Goal: Information Seeking & Learning: Learn about a topic

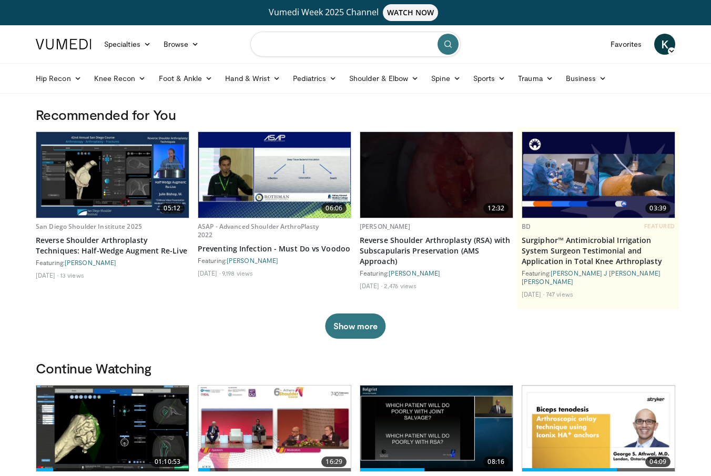
click at [346, 49] on input "Search topics, interventions" at bounding box center [355, 44] width 210 height 25
type input "********"
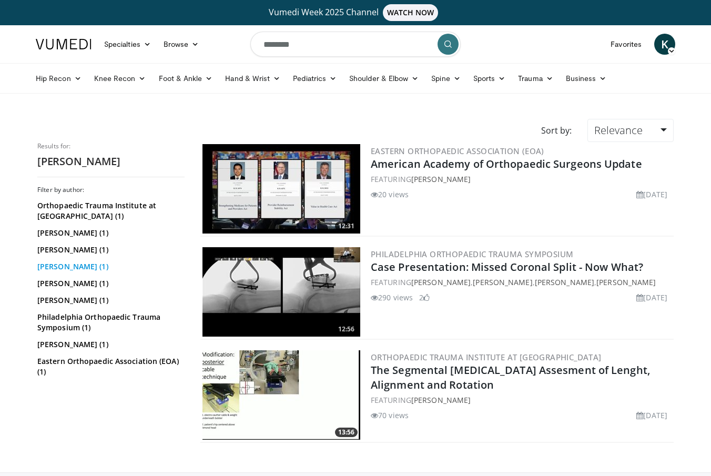
click at [70, 263] on link "Paul Tornetta (1)" at bounding box center [109, 266] width 145 height 11
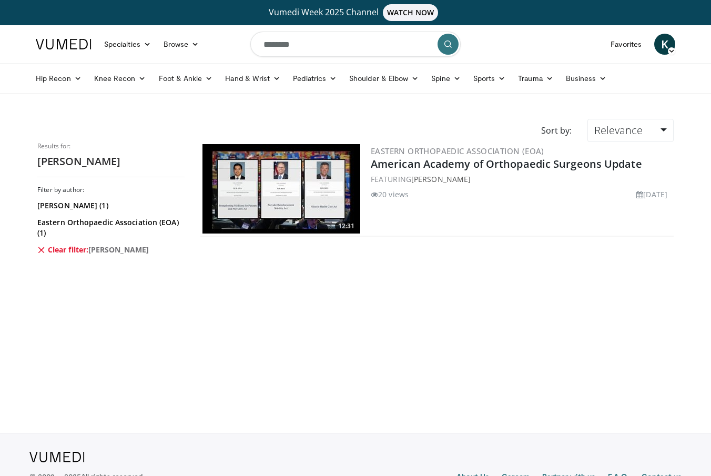
click at [339, 38] on input "********" at bounding box center [355, 44] width 210 height 25
type input "*******"
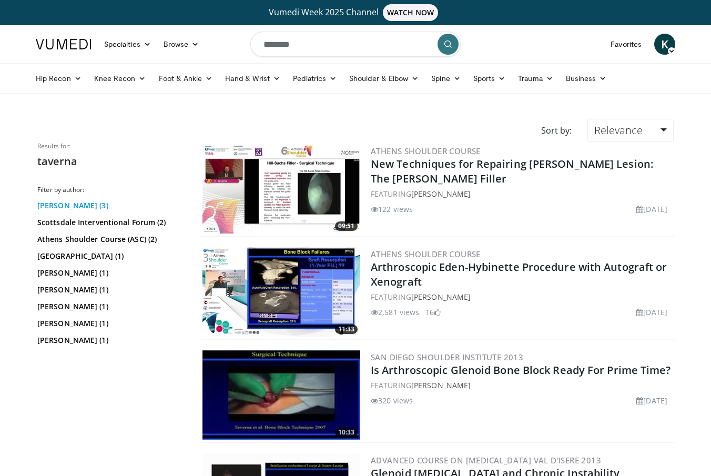
click at [69, 205] on link "Ettore Taverna (3)" at bounding box center [109, 205] width 145 height 11
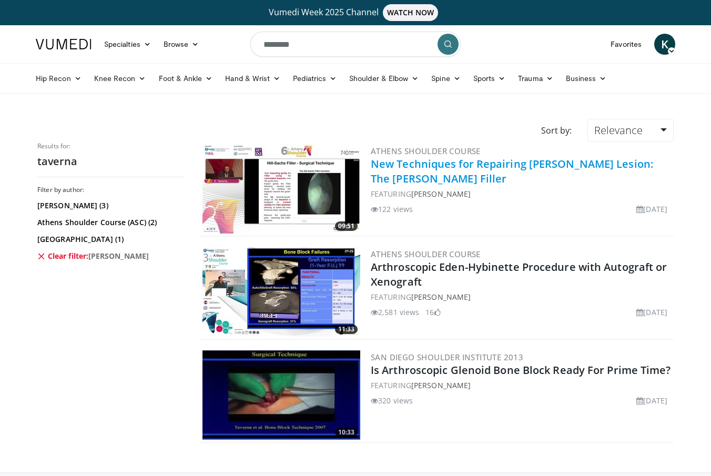
click at [516, 160] on link "New Techniques for Repairing [PERSON_NAME] Lesion: The [PERSON_NAME] Filler" at bounding box center [512, 171] width 282 height 29
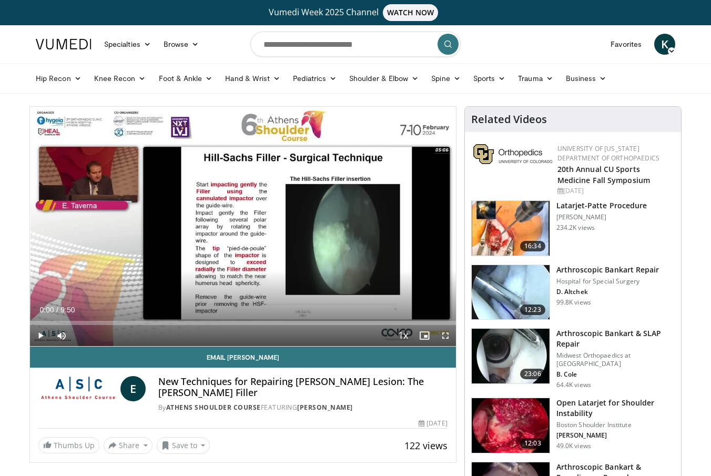
click at [44, 337] on span "Video Player" at bounding box center [40, 335] width 21 height 21
click at [448, 337] on span "Video Player" at bounding box center [445, 335] width 21 height 21
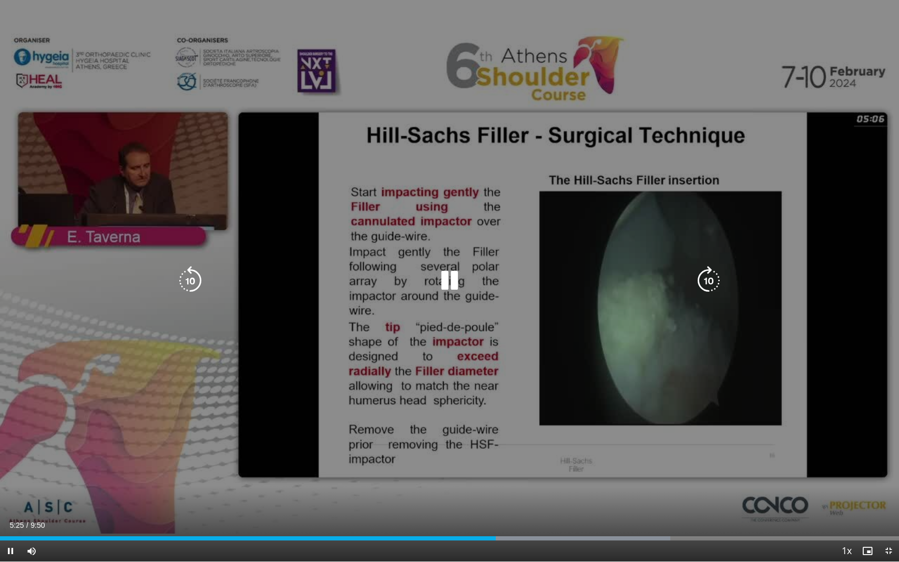
click at [442, 286] on icon "Video Player" at bounding box center [449, 280] width 29 height 29
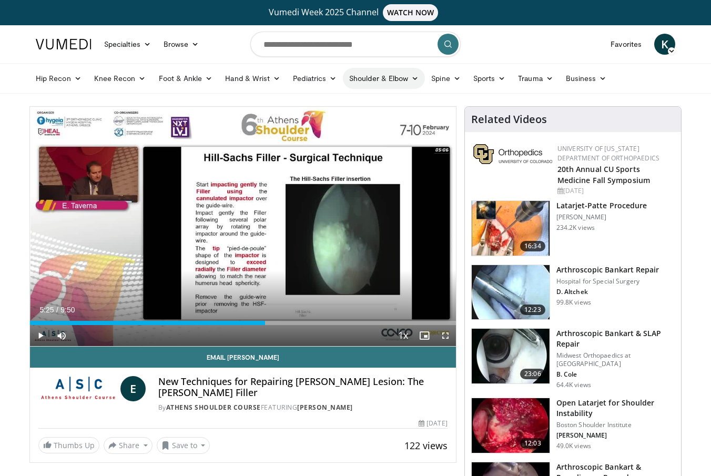
click at [365, 83] on link "Shoulder & Elbow" at bounding box center [384, 78] width 82 height 21
click at [347, 116] on link "Shoulder" at bounding box center [362, 119] width 125 height 17
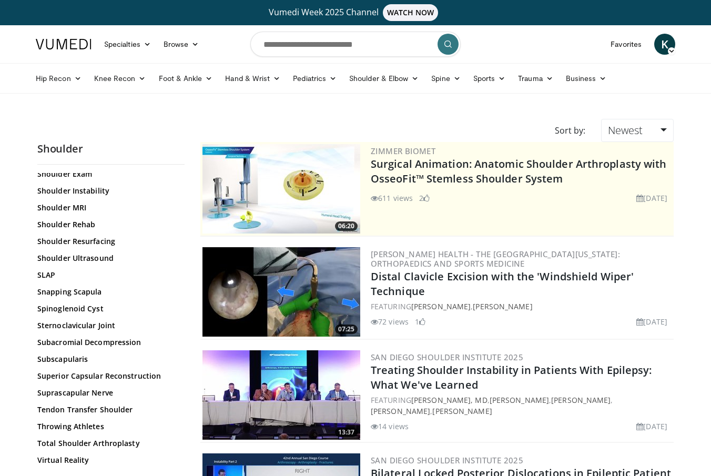
scroll to position [1080, 0]
click at [77, 429] on link "Throwing Athletes" at bounding box center [108, 426] width 142 height 11
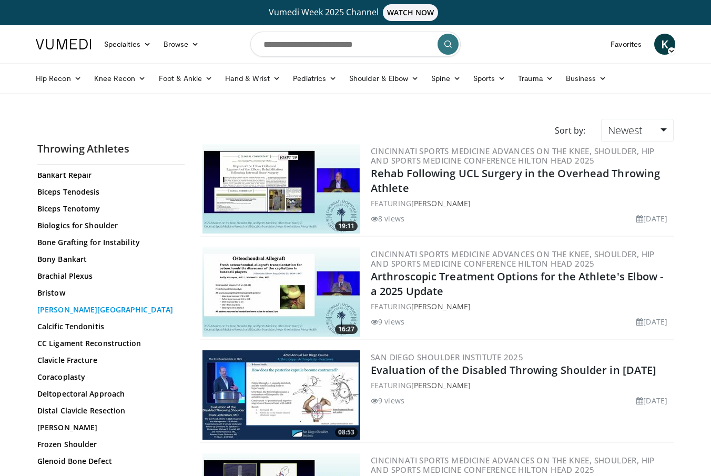
scroll to position [209, 0]
click at [315, 52] on input "Search topics, interventions" at bounding box center [355, 44] width 210 height 25
type input "**********"
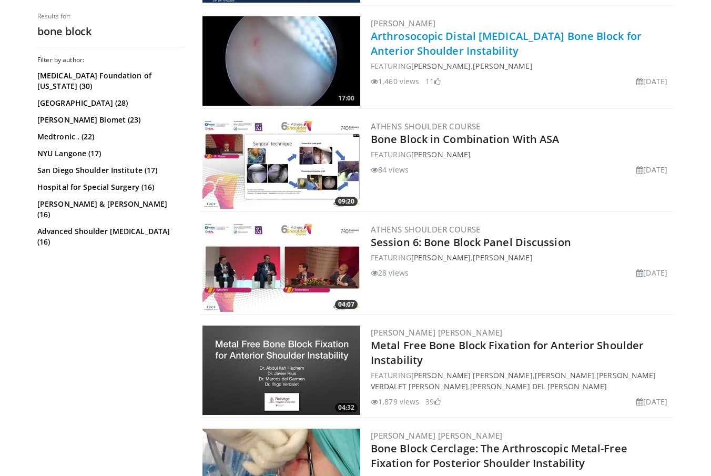
scroll to position [766, 0]
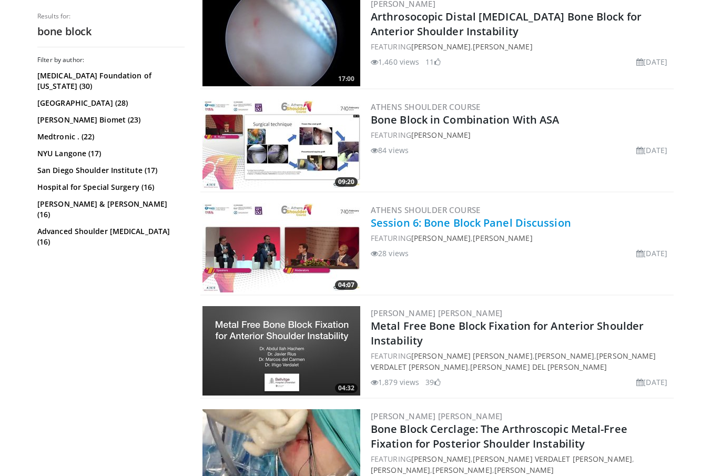
click at [445, 223] on link "Session 6: Bone Block Panel Discussion" at bounding box center [471, 223] width 200 height 14
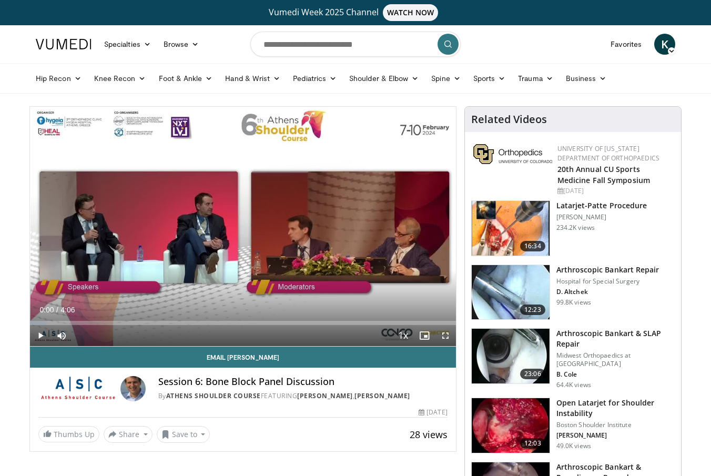
click at [42, 333] on span "Video Player" at bounding box center [40, 335] width 21 height 21
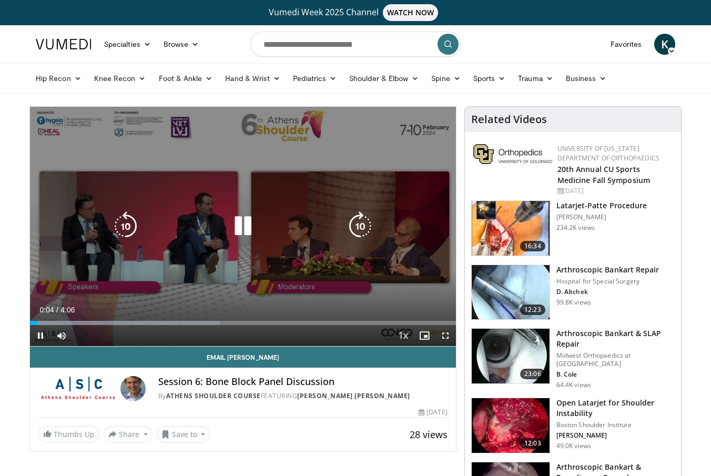
click at [442, 337] on span "Video Player" at bounding box center [445, 335] width 21 height 21
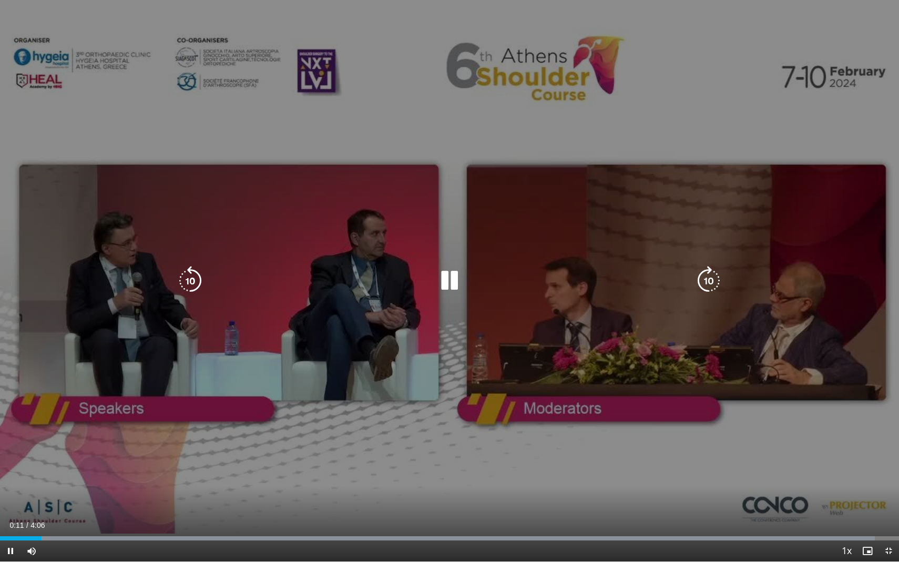
click at [449, 283] on icon "Video Player" at bounding box center [449, 280] width 29 height 29
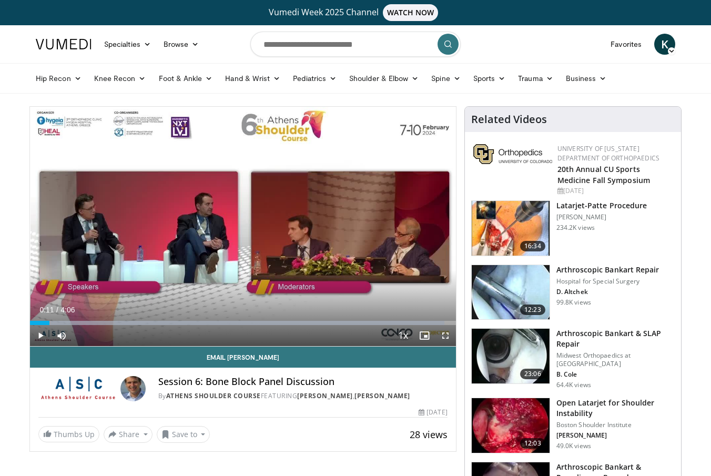
click at [476, 37] on nav "Specialties Adult & Family Medicine Allergy, Asthma, Immunology Anesthesiology …" at bounding box center [355, 44] width 652 height 38
click at [37, 322] on div "Progress Bar" at bounding box center [37, 323] width 1 height 4
click at [40, 335] on span "Video Player" at bounding box center [40, 335] width 21 height 21
click at [442, 334] on span "Video Player" at bounding box center [445, 335] width 21 height 21
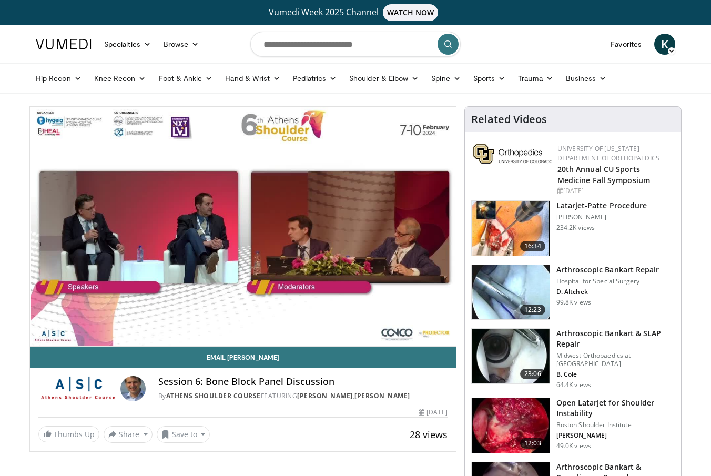
click at [340, 397] on link "Nicolas Bonnevialle" at bounding box center [325, 395] width 56 height 9
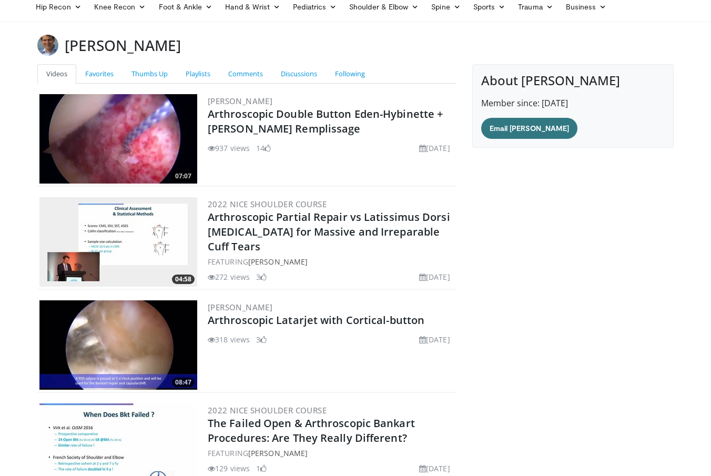
scroll to position [4, 0]
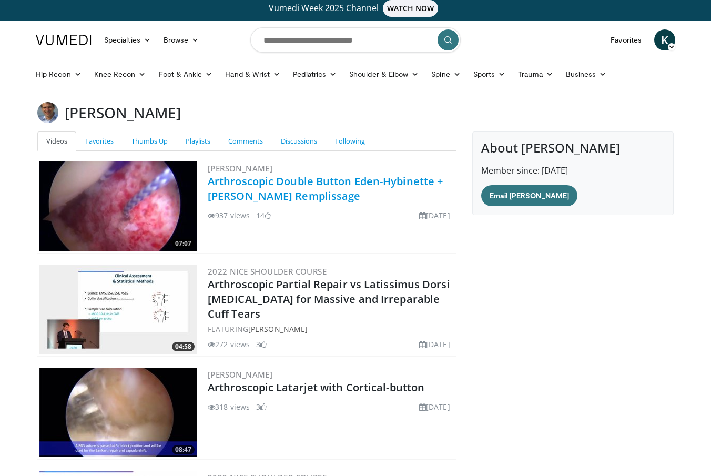
click at [314, 189] on link "Arthroscopic Double Button Eden-Hybinette + [PERSON_NAME] Remplissage" at bounding box center [325, 188] width 235 height 29
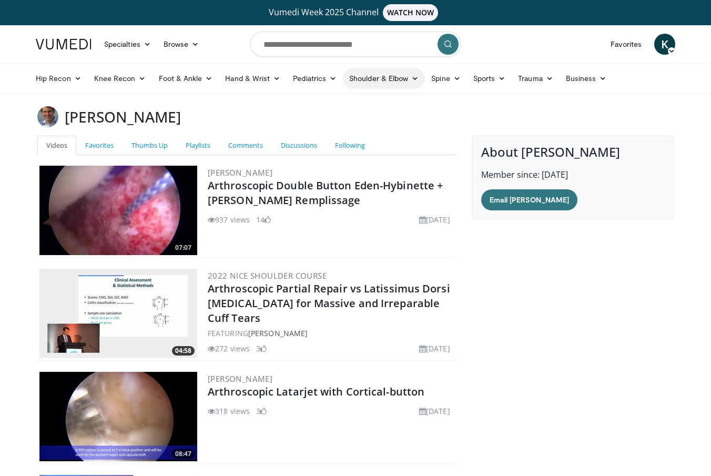
scroll to position [0, 0]
click at [76, 40] on img at bounding box center [64, 44] width 56 height 11
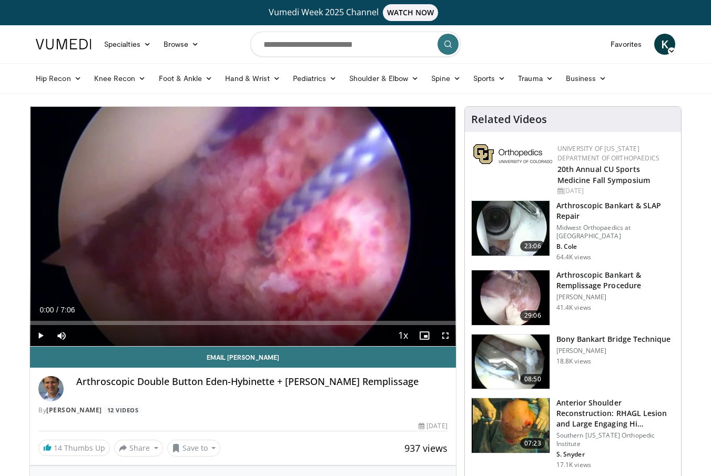
click at [446, 333] on span "Video Player" at bounding box center [445, 335] width 21 height 21
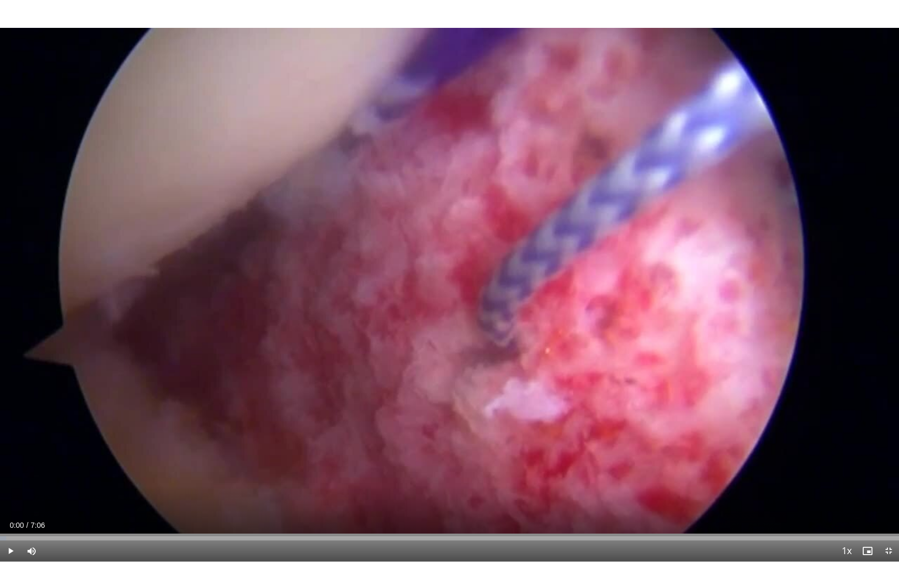
click at [13, 475] on span "Video Player" at bounding box center [10, 551] width 21 height 21
click at [7, 475] on span "Video Player" at bounding box center [10, 551] width 21 height 21
click at [14, 475] on span "Video Player" at bounding box center [10, 551] width 21 height 21
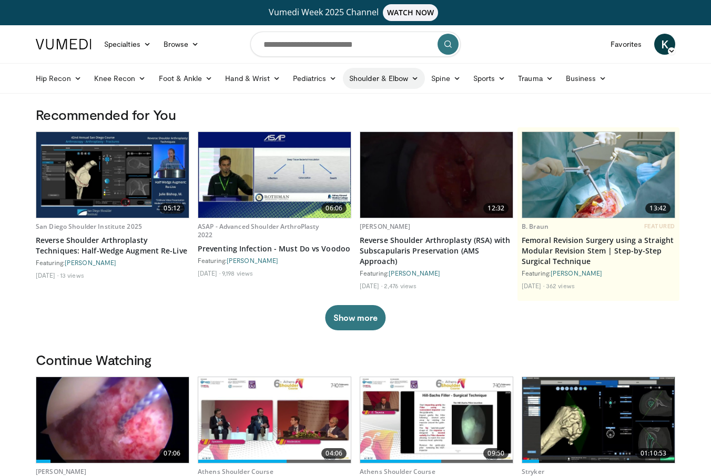
click at [367, 78] on link "Shoulder & Elbow" at bounding box center [384, 78] width 82 height 21
click at [338, 116] on link "Shoulder" at bounding box center [362, 119] width 125 height 17
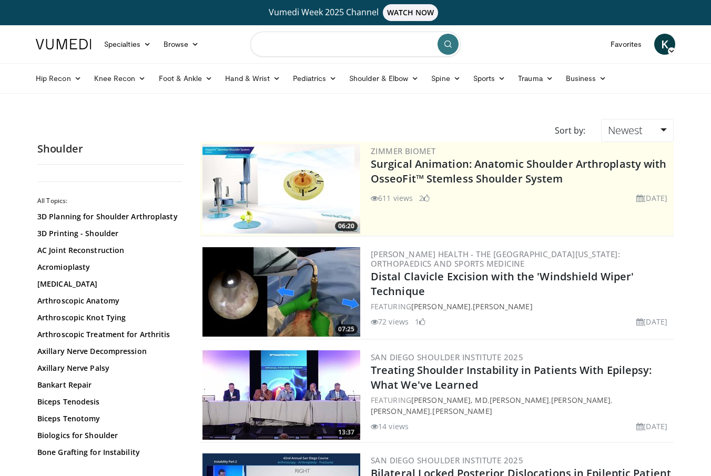
click at [336, 47] on input "Search topics, interventions" at bounding box center [355, 44] width 210 height 25
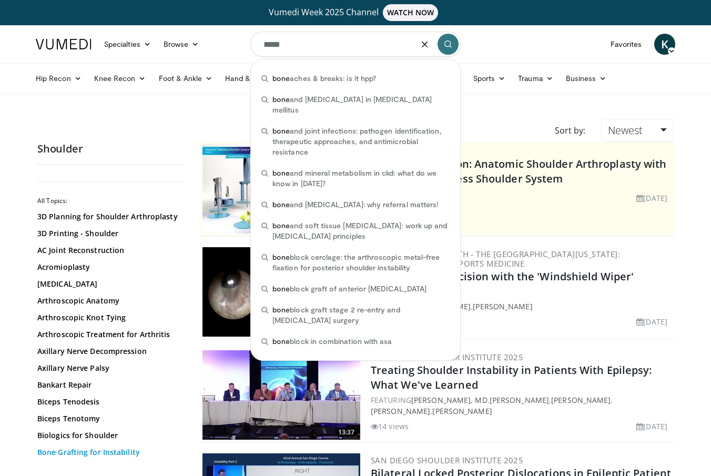
type input "****"
click at [120, 450] on link "Bone Grafting for Instability" at bounding box center [108, 452] width 142 height 11
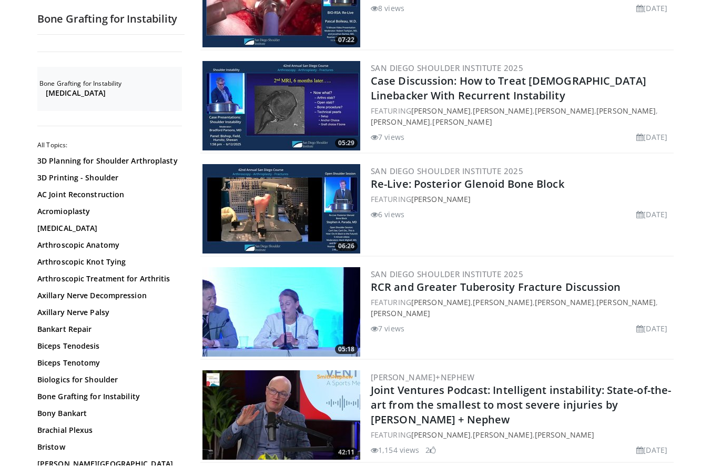
scroll to position [1224, 0]
click at [427, 375] on div "Smith+Nephew Joint Ventures Podcast: Intelligent instability: State-of-the-art …" at bounding box center [521, 414] width 301 height 89
click at [423, 372] on link "[PERSON_NAME]+Nephew" at bounding box center [423, 377] width 104 height 11
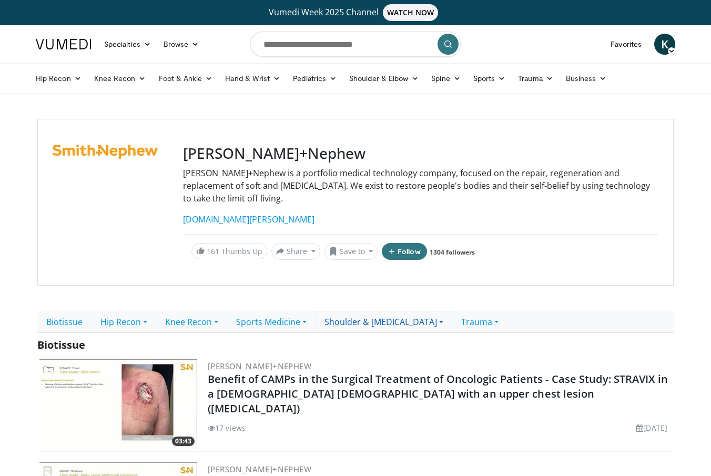
click at [365, 311] on link "Shoulder & [MEDICAL_DATA]" at bounding box center [384, 322] width 137 height 22
click at [362, 311] on link "Shoulder & [MEDICAL_DATA]" at bounding box center [384, 322] width 137 height 22
click at [362, 311] on link "Shoulder & Upper Extremity" at bounding box center [384, 322] width 137 height 22
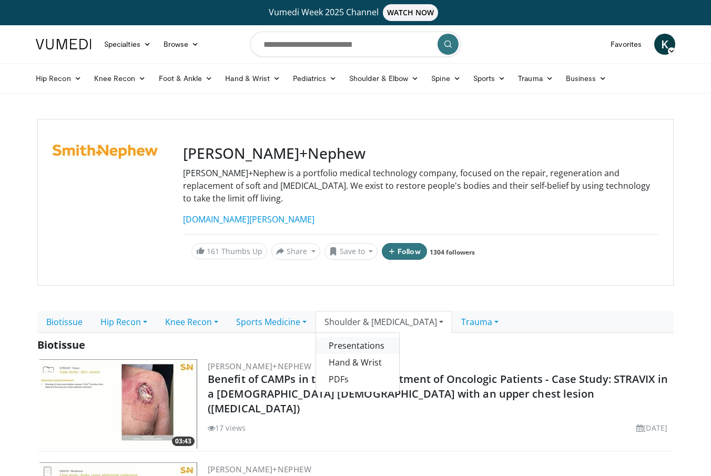
click at [365, 337] on link "Presentations" at bounding box center [357, 345] width 83 height 17
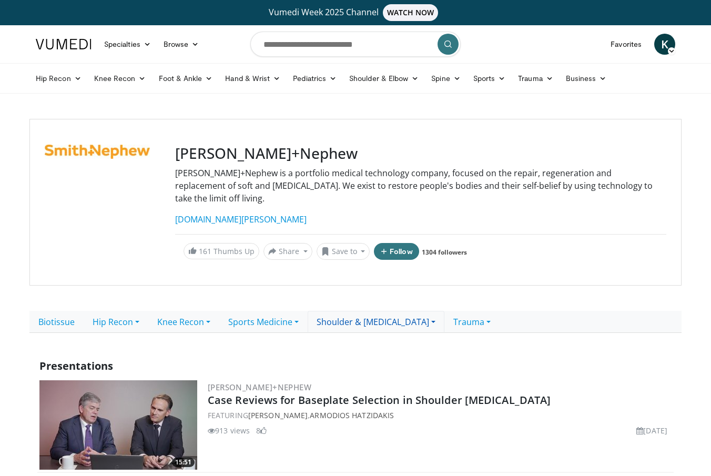
click at [440, 312] on link "Shoulder & [MEDICAL_DATA]" at bounding box center [376, 322] width 137 height 22
click at [367, 371] on link "PDFs" at bounding box center [349, 379] width 83 height 17
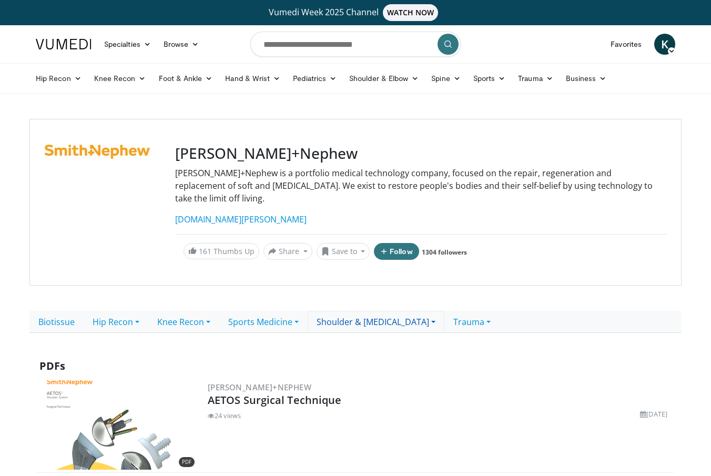
click at [365, 312] on link "Shoulder & [MEDICAL_DATA]" at bounding box center [376, 322] width 137 height 22
click at [357, 338] on link "Presentations" at bounding box center [349, 345] width 83 height 17
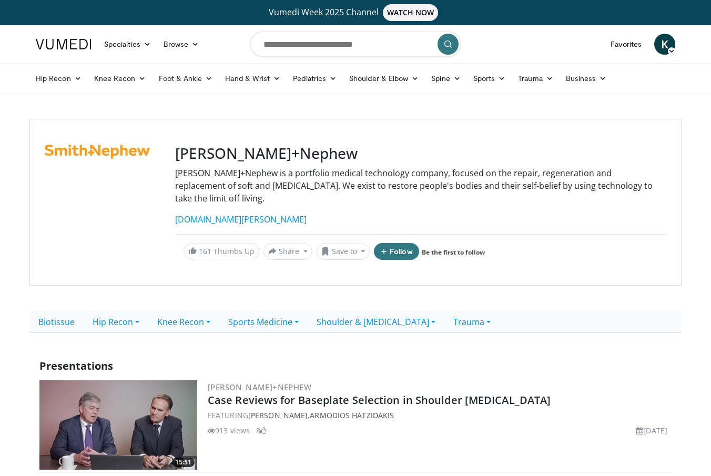
click at [372, 315] on link "Shoulder & Upper Extremity" at bounding box center [376, 322] width 137 height 22
click at [441, 358] on div "Presentations" at bounding box center [355, 366] width 636 height 16
click at [342, 50] on input "Search topics, interventions" at bounding box center [355, 44] width 210 height 25
type input "**********"
click at [395, 80] on link "Shoulder & Elbow" at bounding box center [384, 78] width 82 height 21
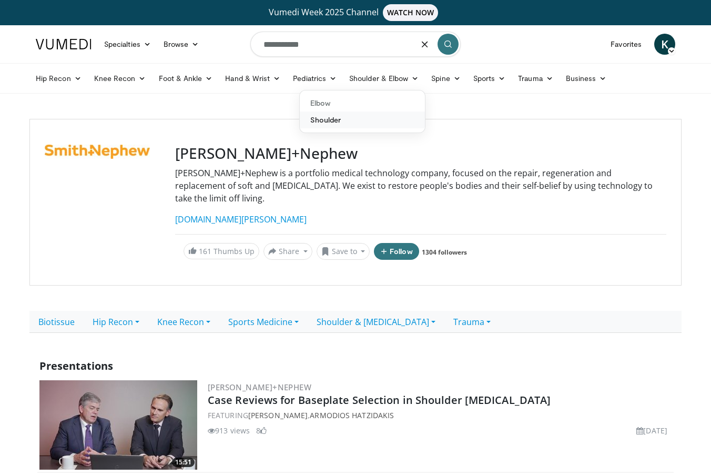
click at [341, 114] on link "Shoulder" at bounding box center [362, 119] width 125 height 17
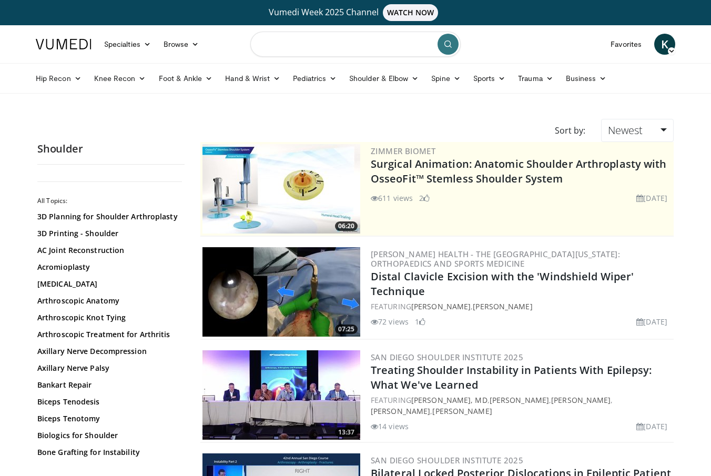
click at [314, 47] on input "Search topics, interventions" at bounding box center [355, 44] width 210 height 25
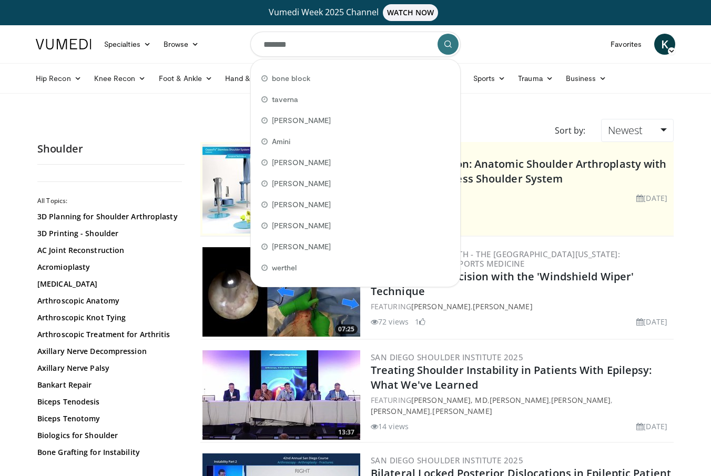
type input "********"
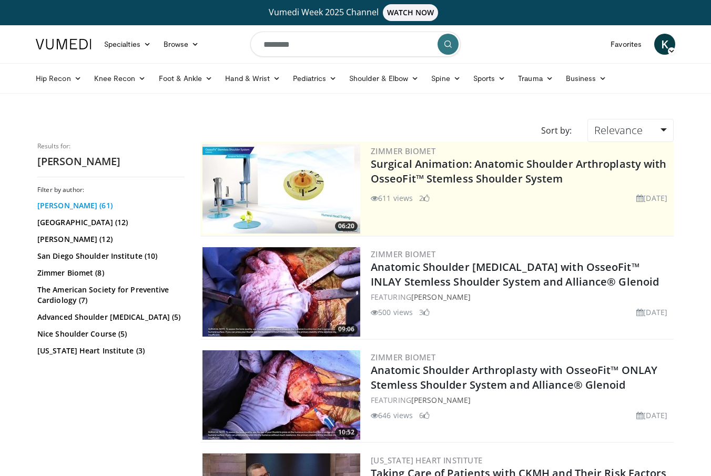
click at [69, 208] on link "[PERSON_NAME] (61)" at bounding box center [109, 205] width 145 height 11
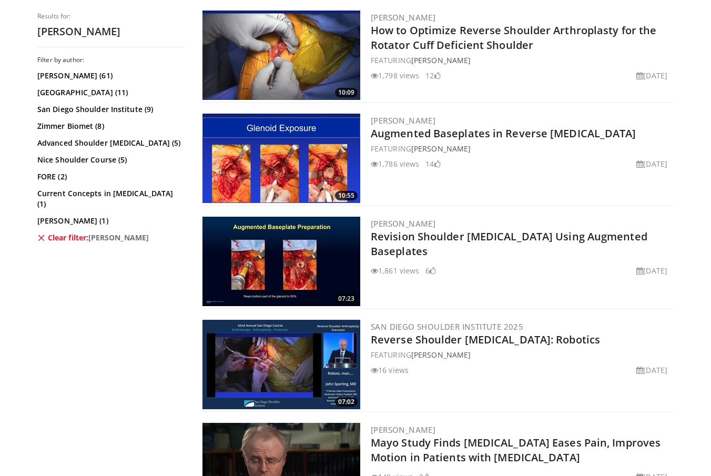
scroll to position [855, 0]
click at [513, 342] on link "Reverse Shoulder [MEDICAL_DATA]: Robotics" at bounding box center [485, 339] width 229 height 14
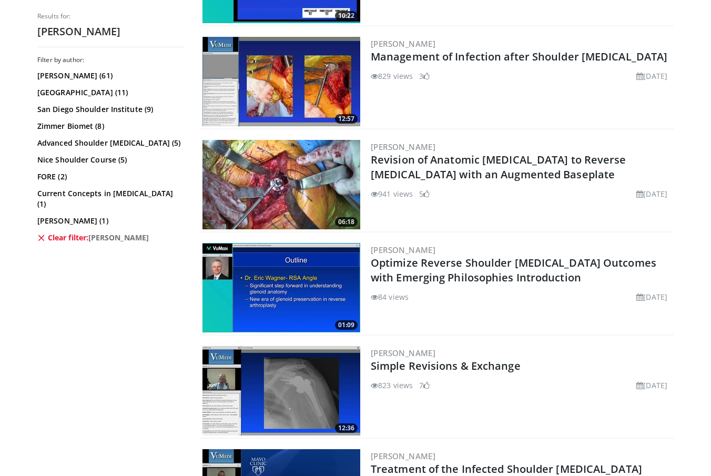
scroll to position [2213, 0]
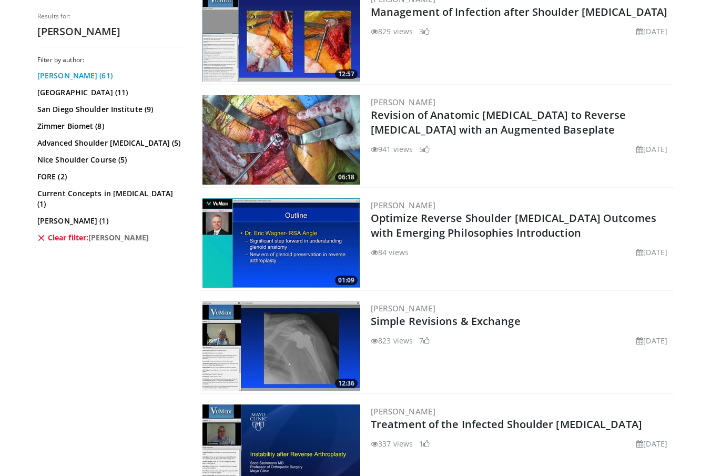
click at [61, 78] on link "[PERSON_NAME] (61)" at bounding box center [109, 75] width 145 height 11
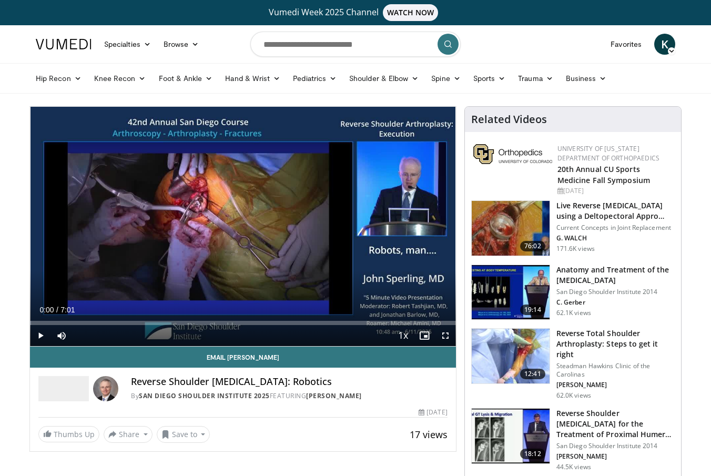
click at [450, 338] on span "Video Player" at bounding box center [445, 335] width 21 height 21
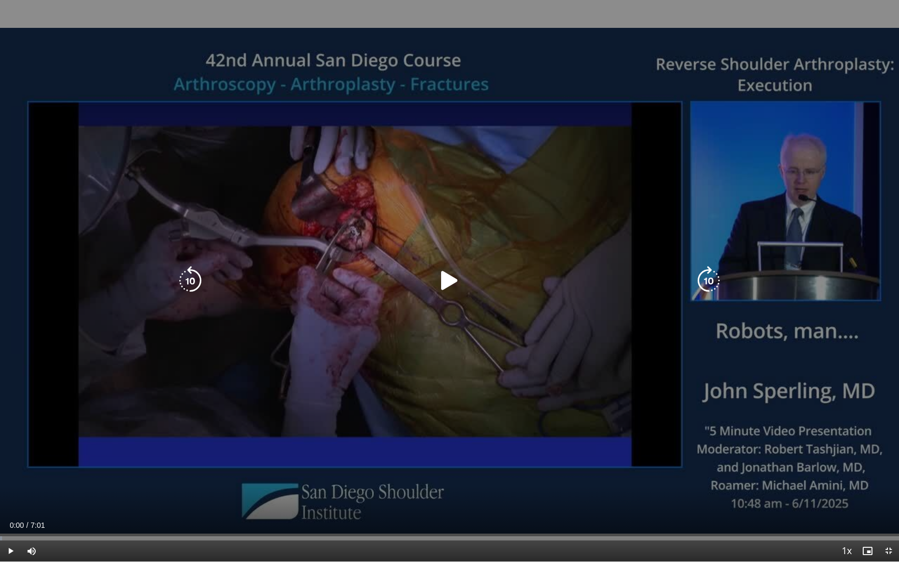
click at [448, 278] on icon "Video Player" at bounding box center [449, 280] width 29 height 29
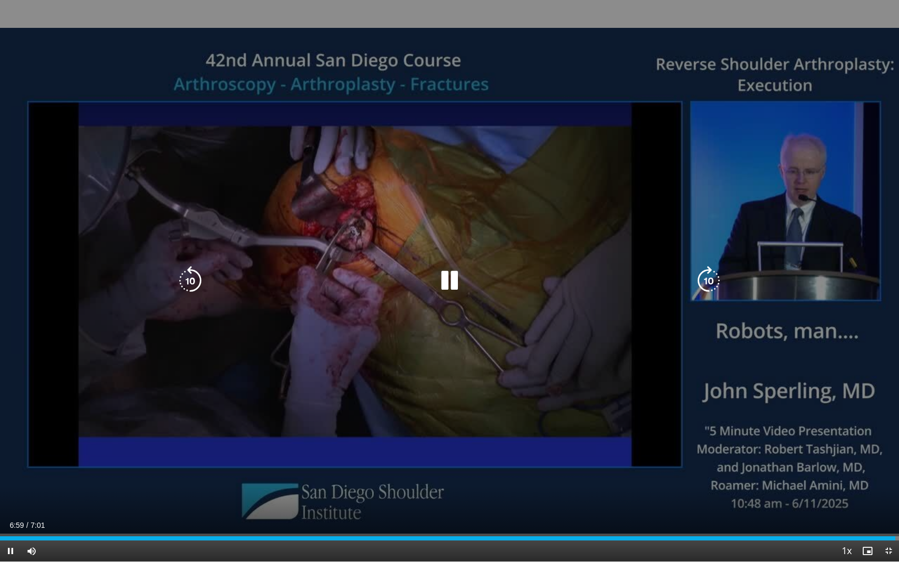
click at [455, 284] on icon "Video Player" at bounding box center [449, 280] width 29 height 29
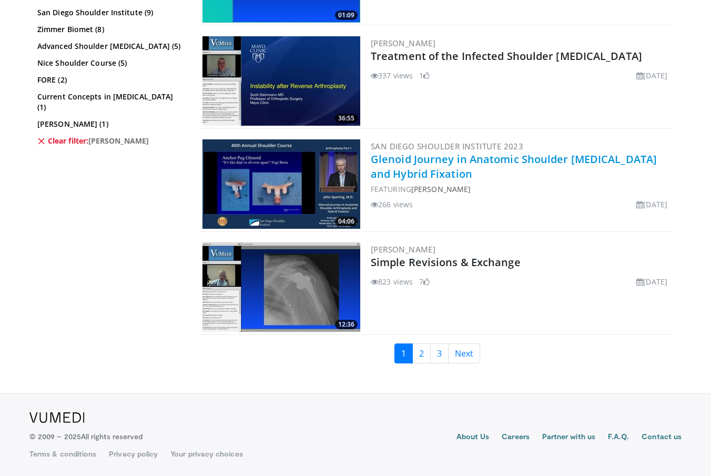
scroll to position [2478, 0]
click at [422, 352] on link "2" at bounding box center [421, 353] width 18 height 20
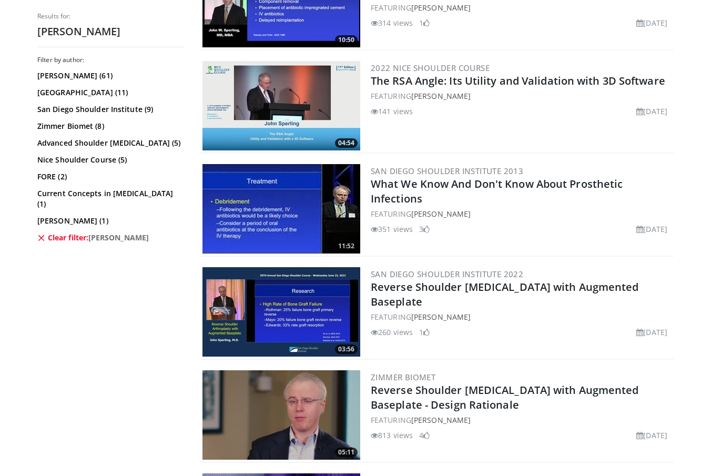
scroll to position [1012, 0]
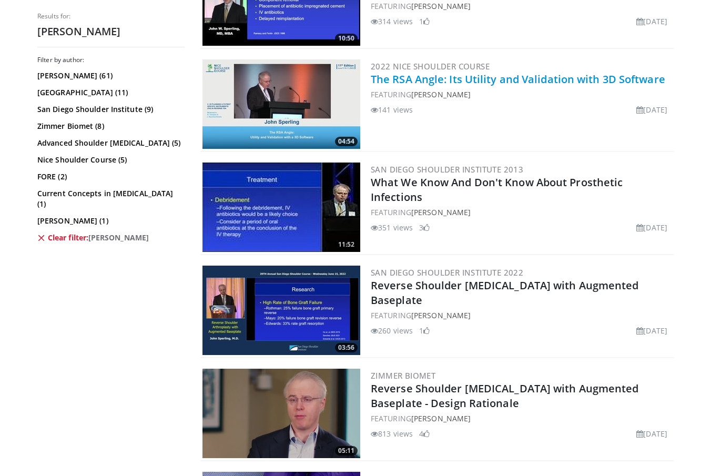
click at [463, 84] on link "The RSA Angle: Its Utility and Validation with 3D Software" at bounding box center [518, 79] width 294 height 14
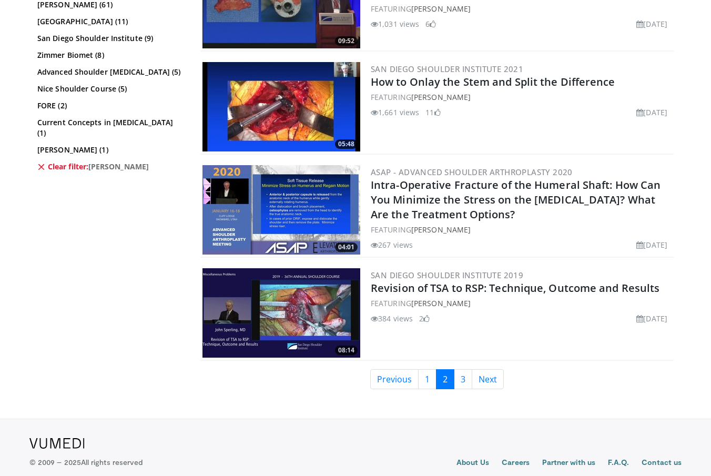
scroll to position [2464, 0]
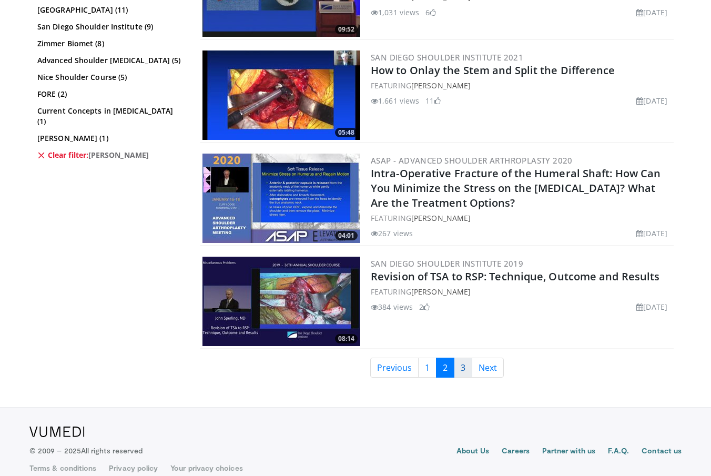
click at [465, 368] on link "3" at bounding box center [463, 368] width 18 height 20
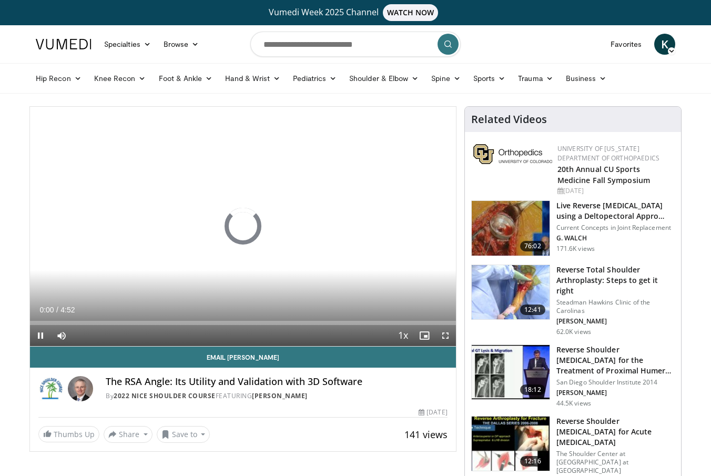
click at [445, 336] on span "Video Player" at bounding box center [445, 335] width 21 height 21
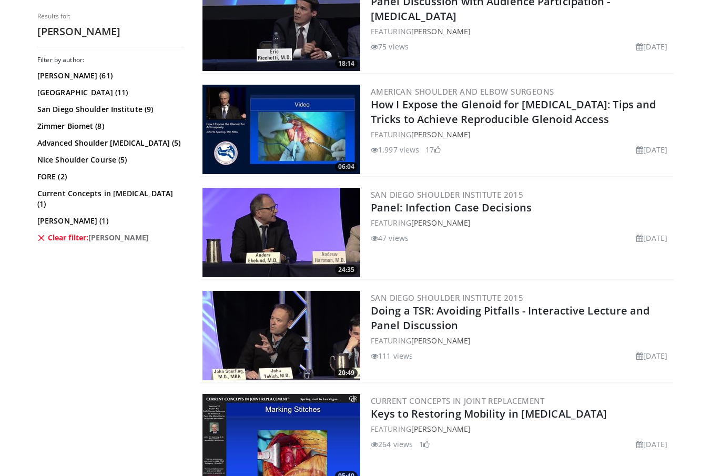
scroll to position [765, 0]
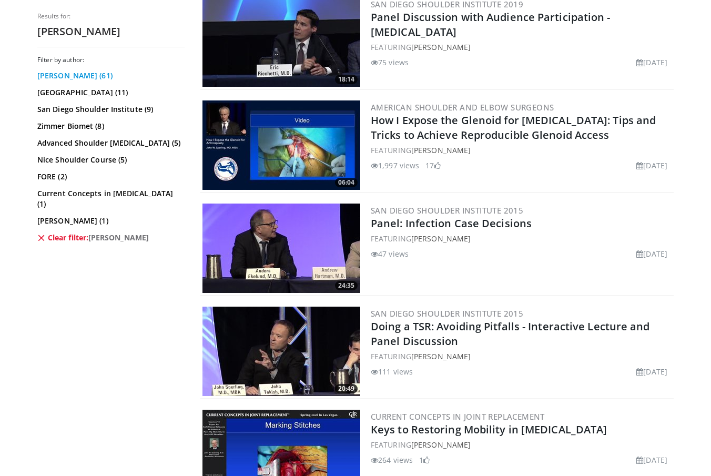
click at [71, 72] on link "[PERSON_NAME] (61)" at bounding box center [109, 75] width 145 height 11
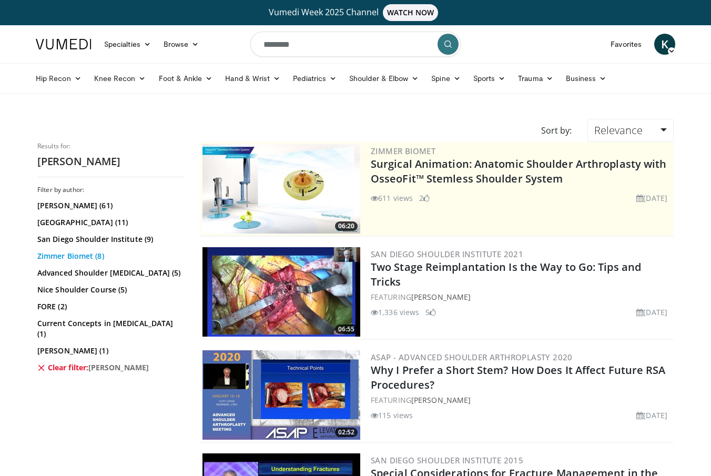
click at [72, 257] on link "Zimmer Biomet (8)" at bounding box center [109, 256] width 145 height 11
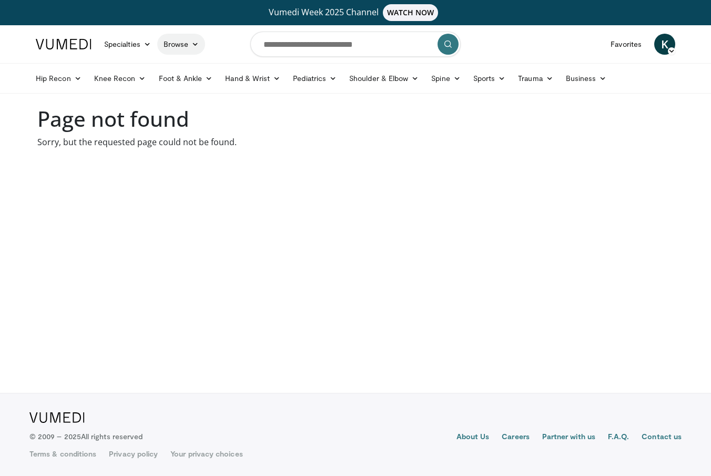
click at [184, 47] on link "Browse" at bounding box center [181, 44] width 48 height 21
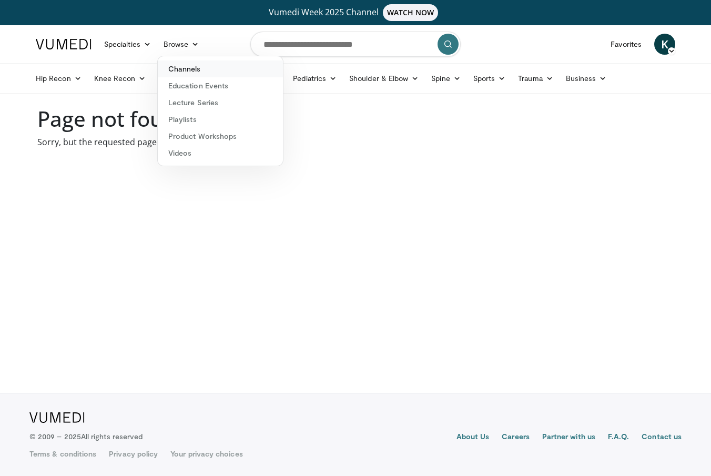
click at [192, 73] on link "Channels" at bounding box center [220, 68] width 125 height 17
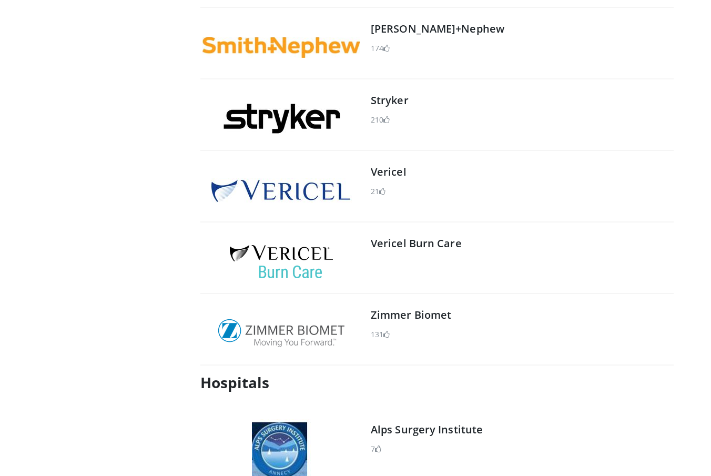
scroll to position [1493, 0]
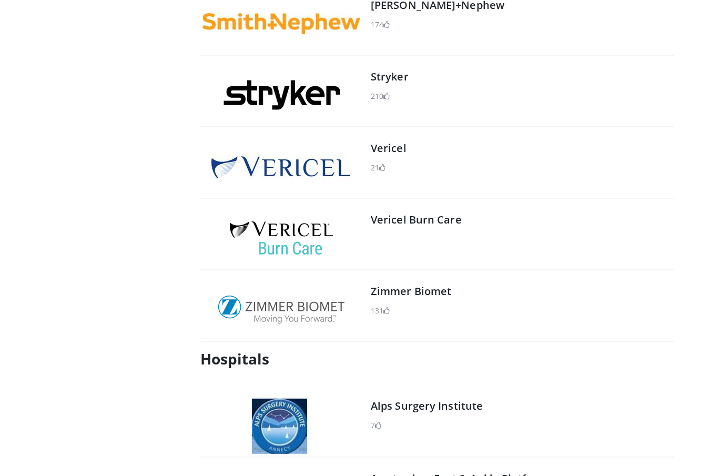
click at [329, 310] on img at bounding box center [281, 310] width 126 height 28
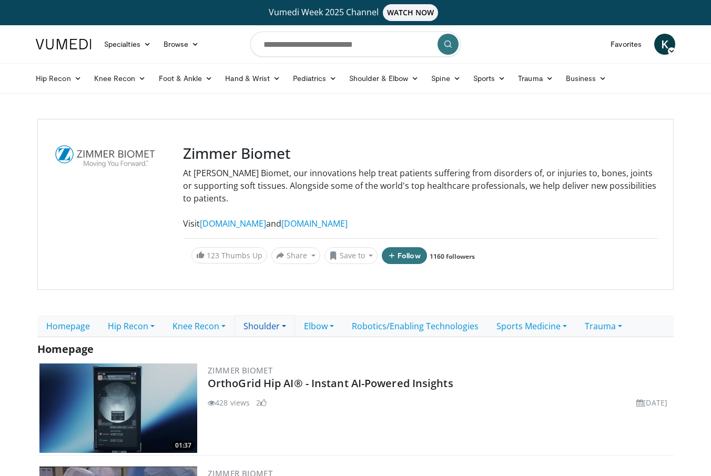
click at [290, 326] on link "Shoulder" at bounding box center [265, 326] width 60 height 22
click at [269, 319] on link "Shoulder" at bounding box center [265, 326] width 60 height 22
click at [271, 354] on link "Videos" at bounding box center [276, 349] width 83 height 17
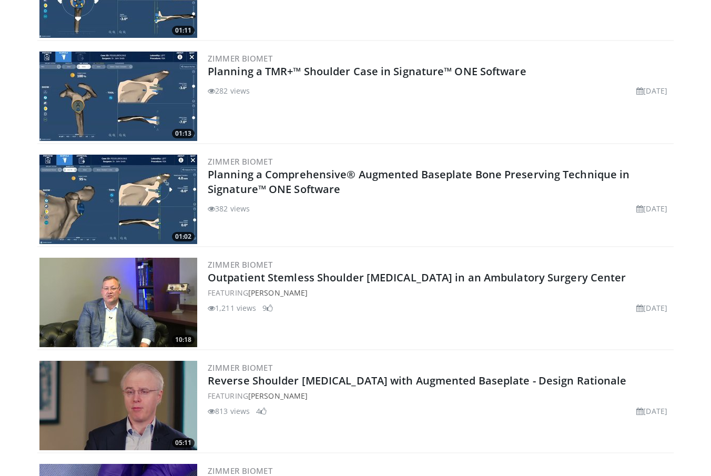
scroll to position [3076, 0]
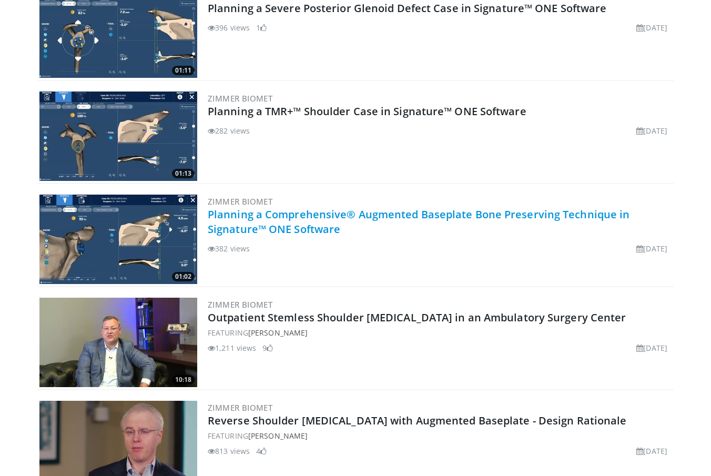
click at [310, 207] on link "Planning a Comprehensive® Augmented Baseplate Bone Preserving Technique in Sign…" at bounding box center [419, 221] width 422 height 29
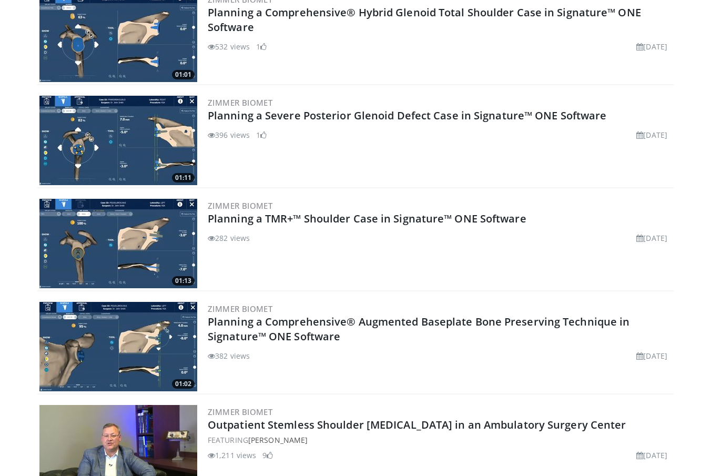
scroll to position [3052, 0]
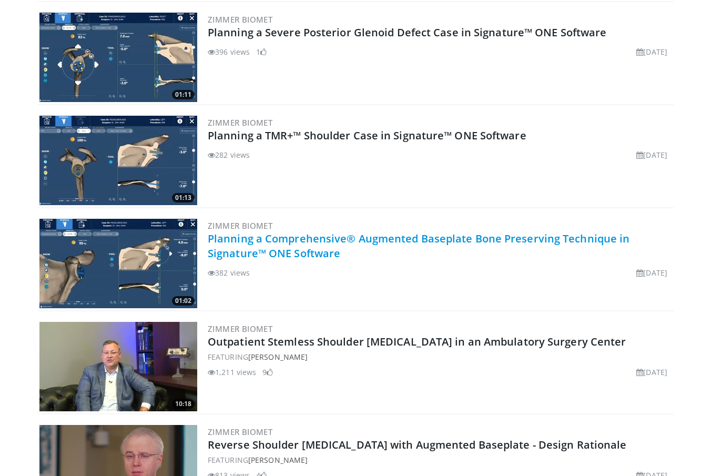
click at [275, 236] on link "Planning a Comprehensive® Augmented Baseplate Bone Preserving Technique in Sign…" at bounding box center [419, 245] width 422 height 29
click at [280, 231] on link "Planning a Comprehensive® Augmented Baseplate Bone Preserving Technique in Sign…" at bounding box center [419, 245] width 422 height 29
click at [286, 240] on link "Planning a Comprehensive® Augmented Baseplate Bone Preserving Technique in Sign…" at bounding box center [419, 245] width 422 height 29
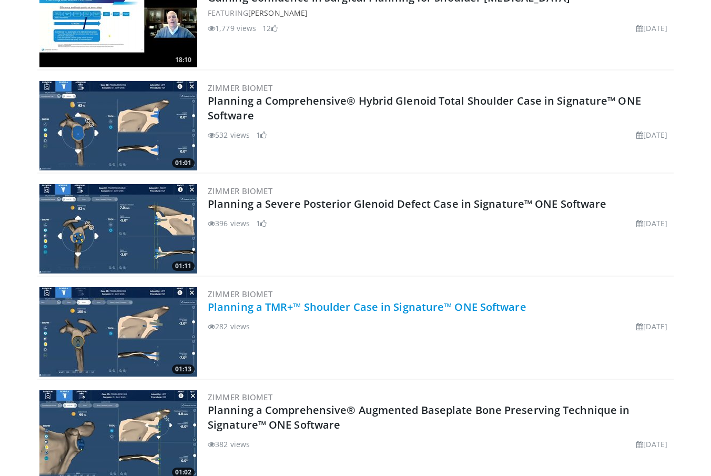
scroll to position [2862, 0]
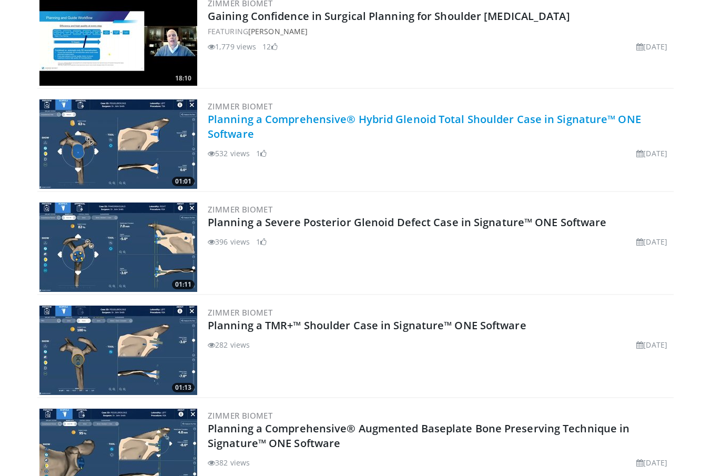
click at [325, 112] on link "Planning a Comprehensive® Hybrid Glenoid Total Shoulder Case in Signature™ ONE …" at bounding box center [424, 126] width 433 height 29
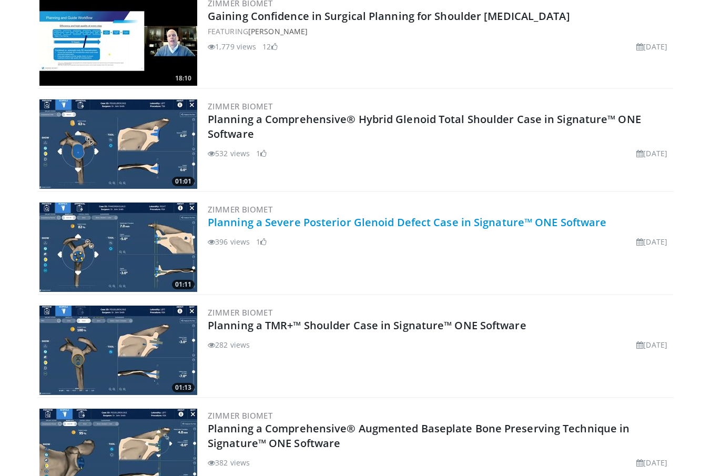
click at [313, 215] on link "Planning a Severe Posterior Glenoid Defect Case in Signature™ ONE Software" at bounding box center [407, 222] width 399 height 14
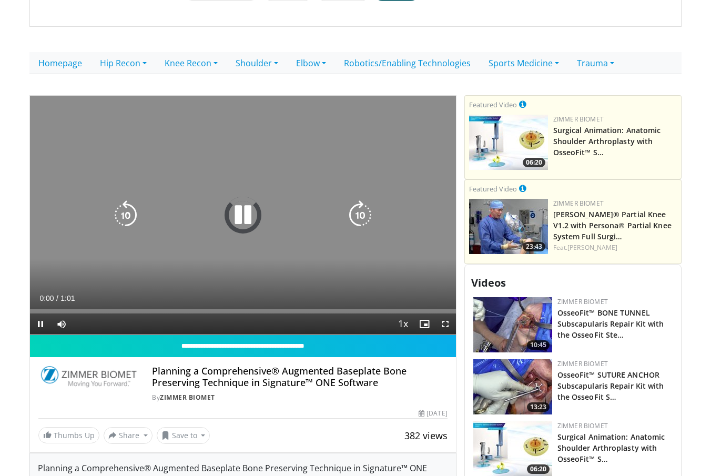
scroll to position [310, 0]
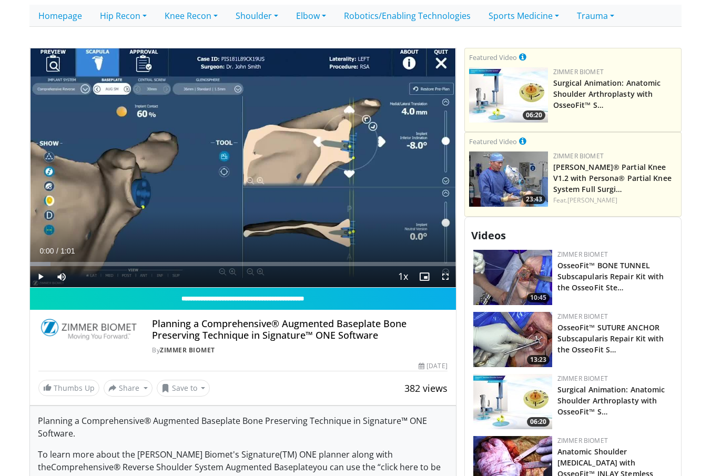
click at [448, 266] on span "Video Player" at bounding box center [445, 276] width 21 height 21
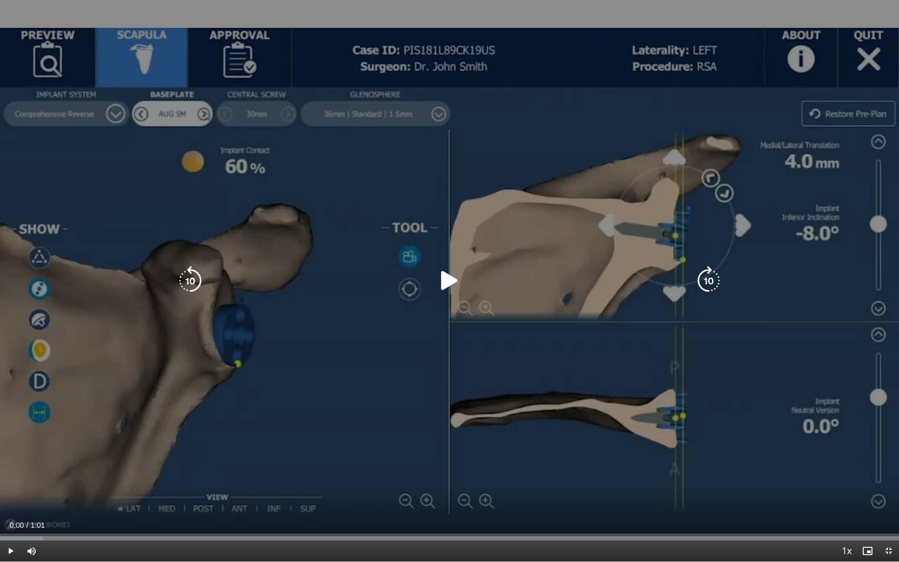
click at [430, 270] on div "10 seconds Tap to unmute" at bounding box center [449, 281] width 899 height 562
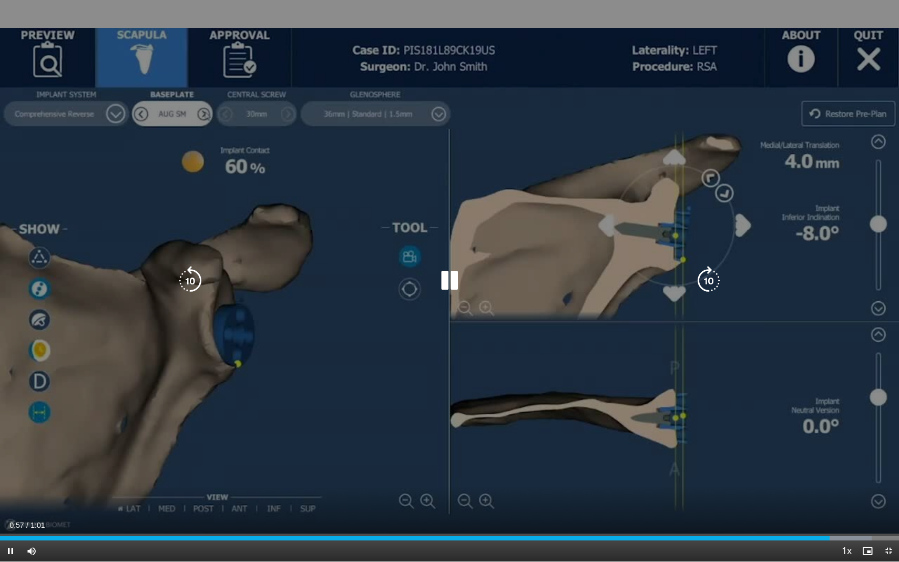
click at [185, 285] on icon "Video Player" at bounding box center [190, 280] width 29 height 29
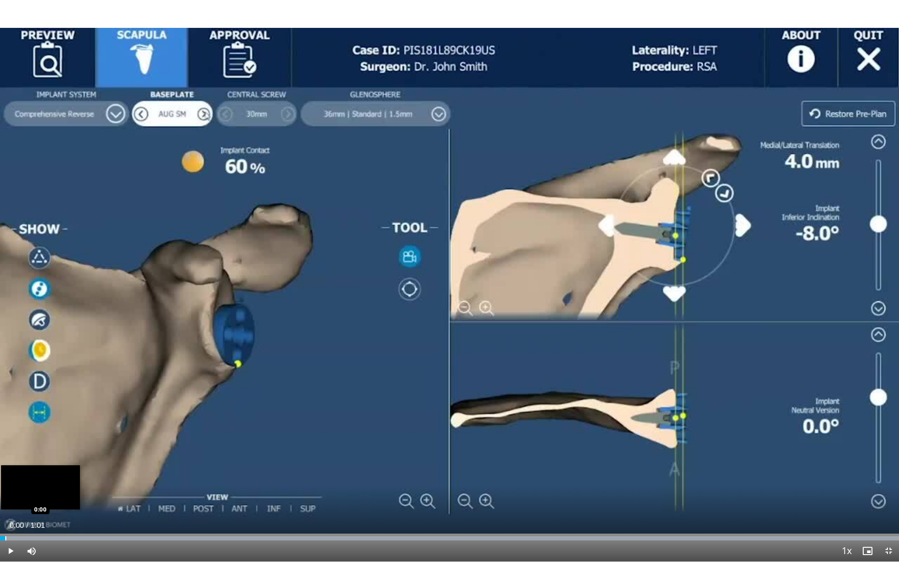
click at [5, 475] on div "Progress Bar" at bounding box center [5, 538] width 1 height 4
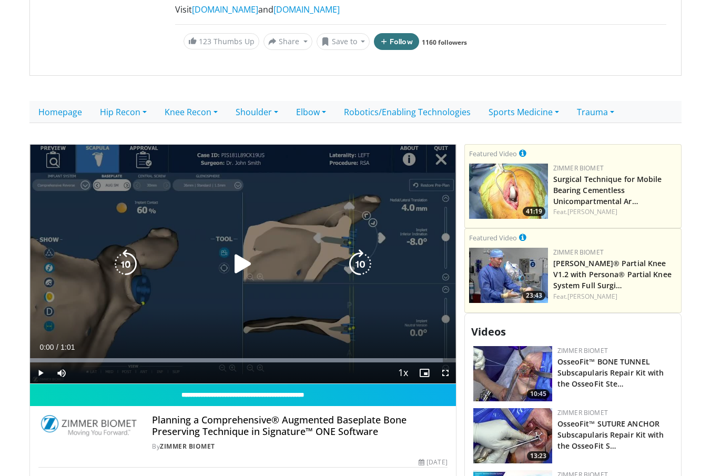
scroll to position [218, 0]
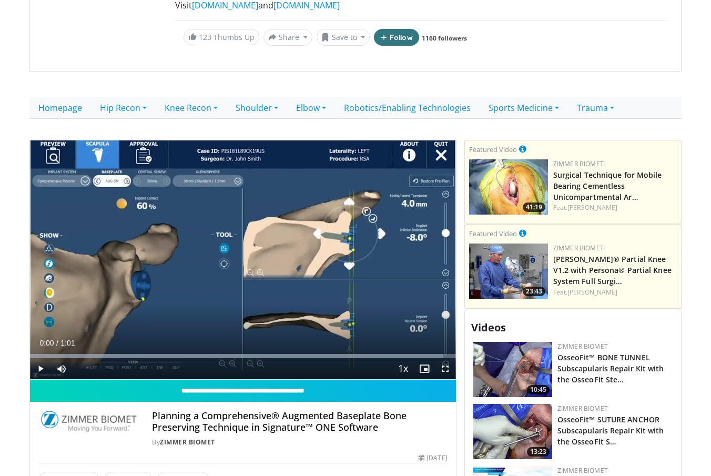
click at [445, 358] on span "Video Player" at bounding box center [445, 368] width 21 height 21
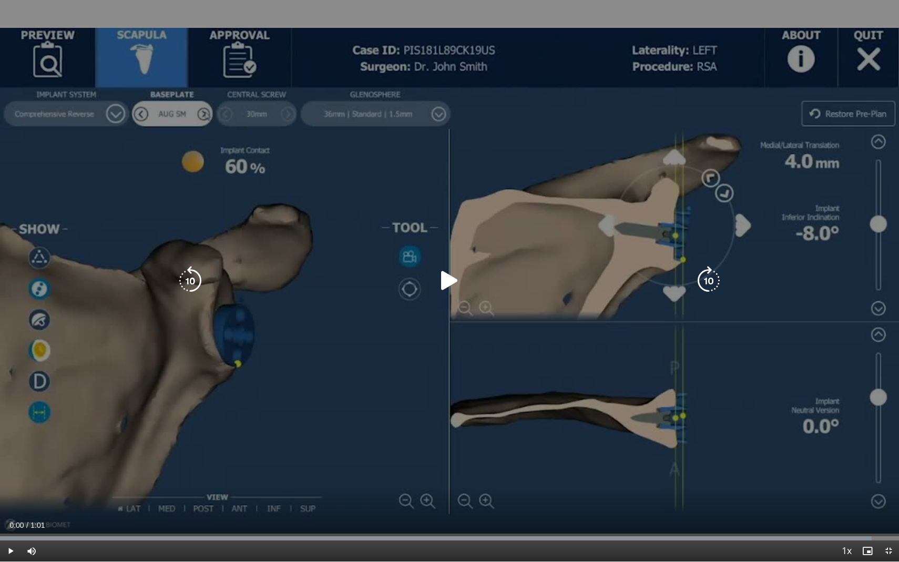
click at [441, 288] on icon "Video Player" at bounding box center [449, 280] width 29 height 29
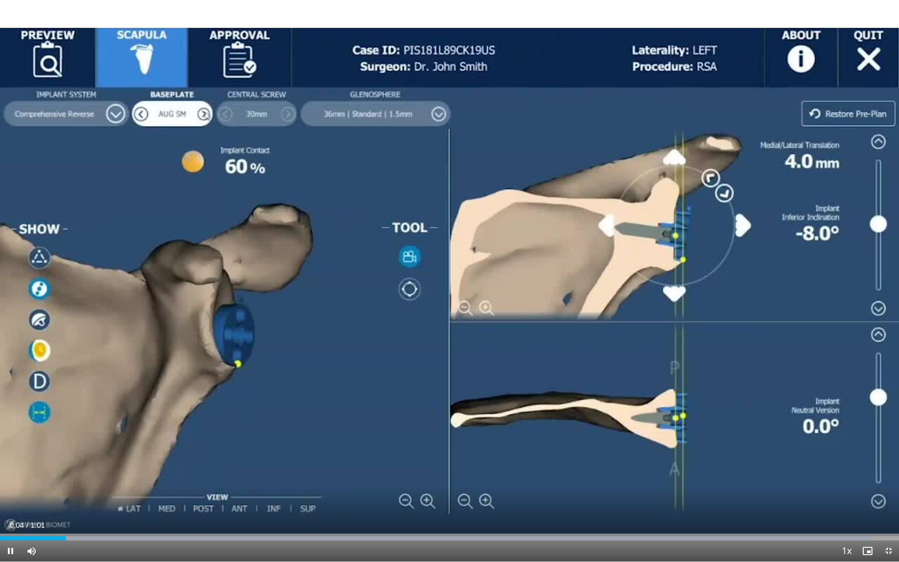
click at [79, 475] on div "Current Time 0:04 / Duration 1:01 Pause Skip Backward Skip Forward Mute Loaded …" at bounding box center [449, 551] width 899 height 21
click at [103, 475] on div "Progress Bar" at bounding box center [103, 538] width 1 height 4
click at [146, 475] on div "Progress Bar" at bounding box center [146, 538] width 1 height 4
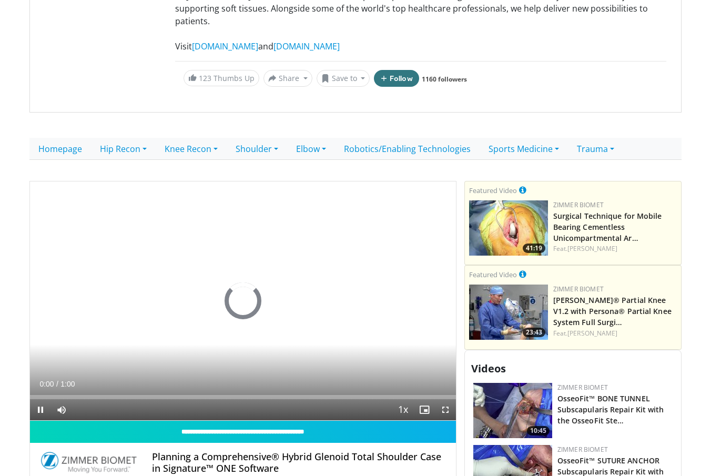
scroll to position [210, 0]
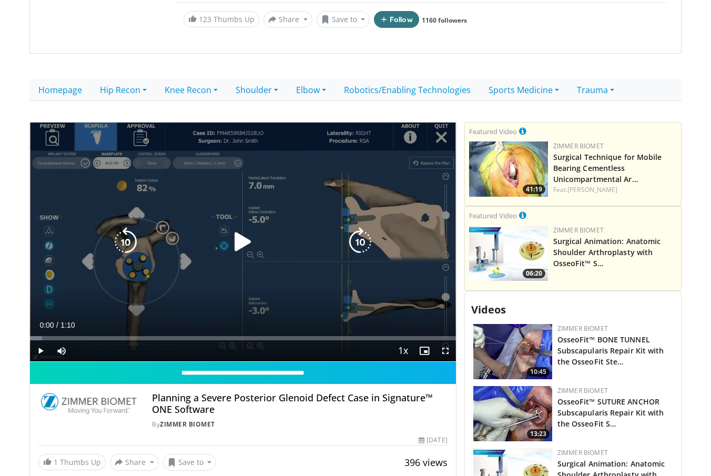
scroll to position [257, 0]
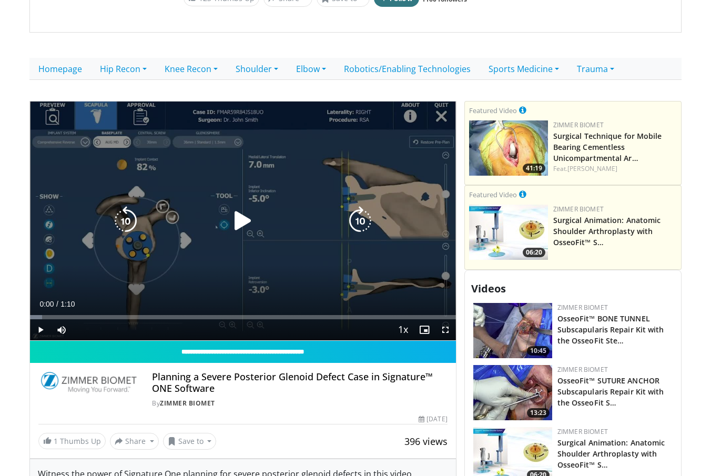
click at [245, 206] on icon "Video Player" at bounding box center [242, 220] width 29 height 29
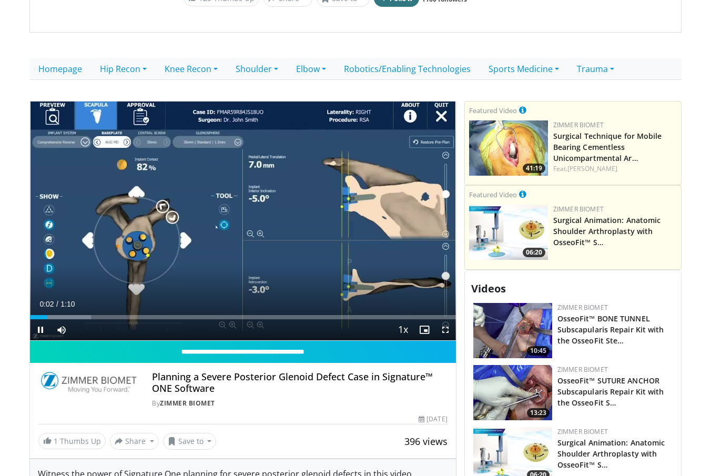
click at [445, 319] on span "Video Player" at bounding box center [445, 329] width 21 height 21
